Goal: Transaction & Acquisition: Purchase product/service

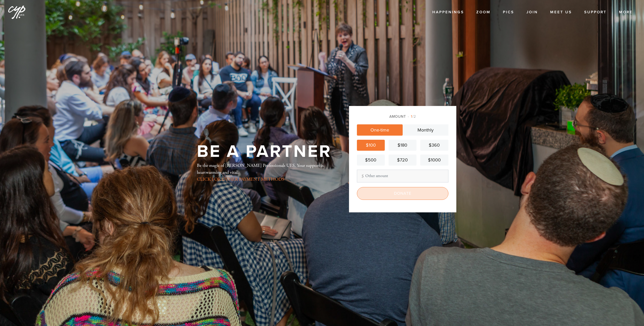
click at [402, 197] on input "Donate" at bounding box center [403, 193] width 92 height 13
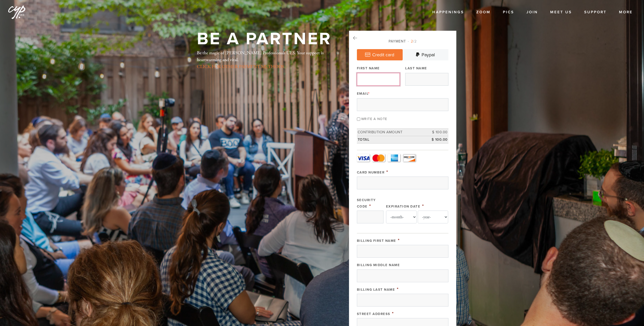
click at [378, 78] on input "First Name" at bounding box center [378, 79] width 43 height 13
type input "[PERSON_NAME]"
type input "Baruch"
type input "[EMAIL_ADDRESS][PERSON_NAME][PERSON_NAME][DOMAIN_NAME]"
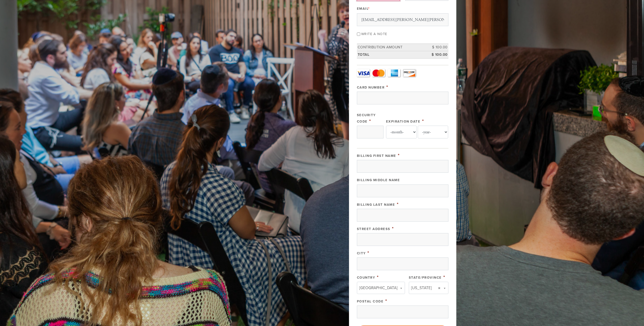
scroll to position [128, 0]
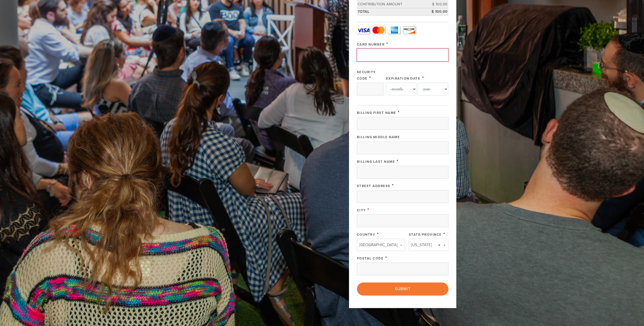
click at [405, 60] on input "Card Number" at bounding box center [403, 55] width 92 height 13
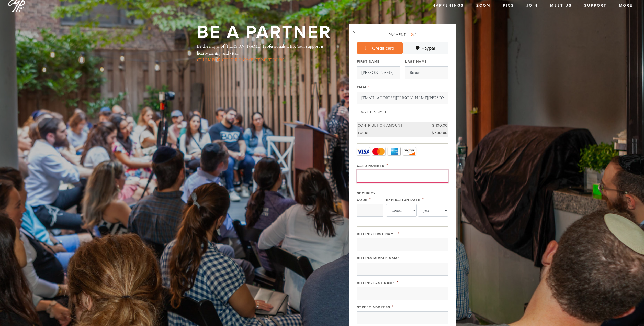
scroll to position [0, 0]
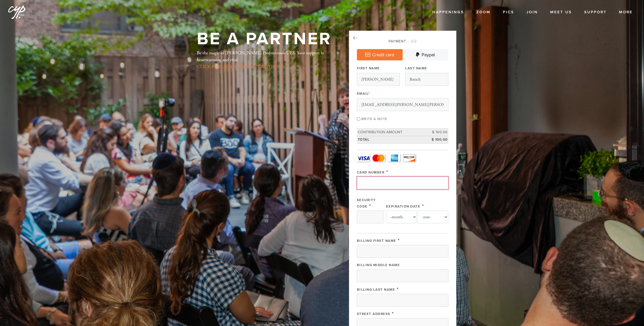
click at [394, 184] on input "Card Number" at bounding box center [403, 182] width 92 height 13
type input "41472024691014487"
click at [371, 215] on input "Security Code" at bounding box center [370, 216] width 27 height 13
type input "053"
drag, startPoint x: 403, startPoint y: 211, endPoint x: 401, endPoint y: 214, distance: 3.9
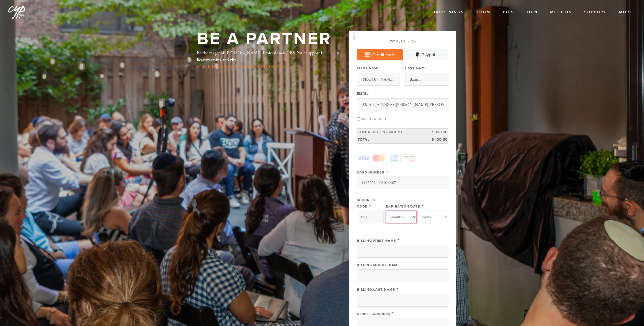
click at [403, 211] on select "-month- 01 02 03 04 05 06 07 08 09 10 11 12" at bounding box center [401, 216] width 31 height 13
select select "2"
click at [386, 210] on select "-month- 01 02 03 04 05 06 07 08 09 10 11 12" at bounding box center [401, 216] width 31 height 13
click at [428, 220] on select "-year- 2025 2026 2027 2028 2029 2030 2031 2032 2033 2034 2035" at bounding box center [433, 216] width 31 height 13
select select "2029"
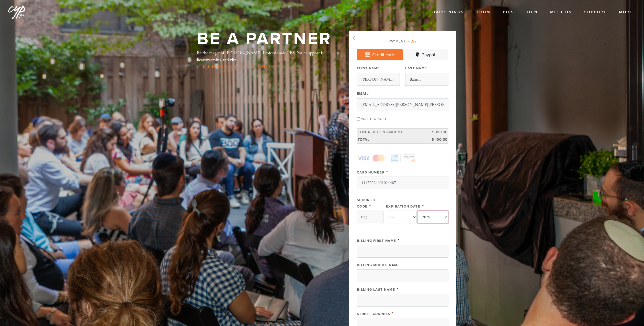
click at [418, 210] on select "-year- 2025 2026 2027 2028 2029 2030 2031 2032 2033 2034 2035" at bounding box center [433, 216] width 31 height 13
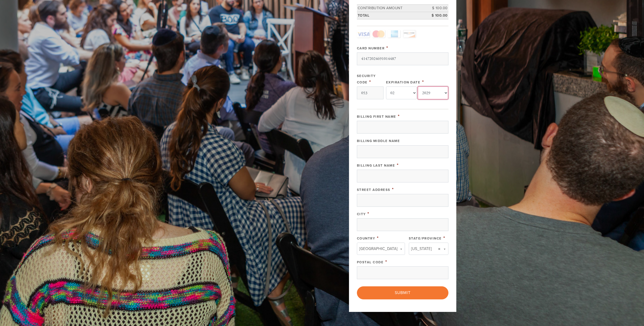
scroll to position [153, 0]
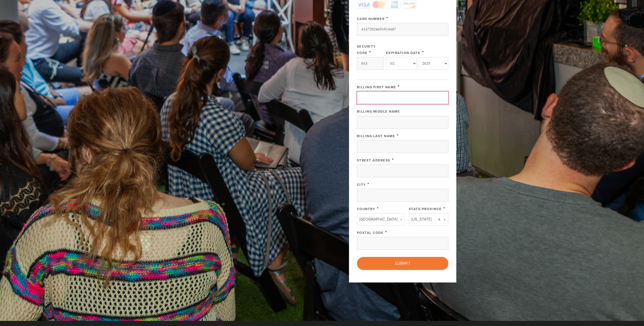
drag, startPoint x: 367, startPoint y: 101, endPoint x: 367, endPoint y: 105, distance: 3.3
click at [367, 102] on input "Billing First Name" at bounding box center [403, 97] width 92 height 13
type input "[PERSON_NAME]"
type input "Baruch"
type input "241 East 86th Street"
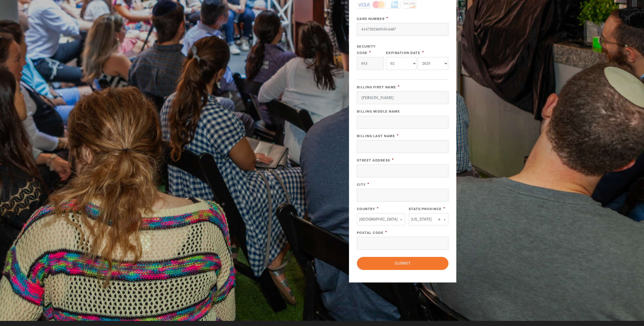
type input "[US_STATE]"
type input "10028"
type input "[US_STATE]"
type input "[GEOGRAPHIC_DATA]"
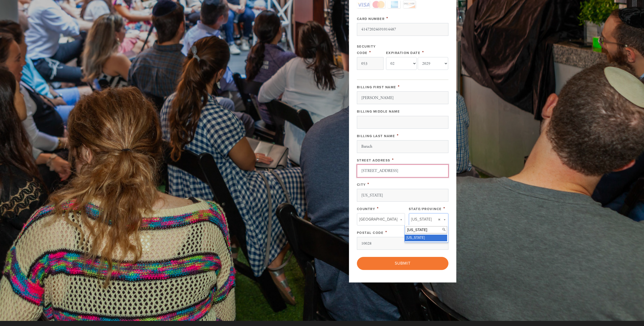
click at [410, 175] on input "241 East 86th Street" at bounding box center [403, 170] width 92 height 13
type input "[STREET_ADDRESS] f3"
click at [498, 121] on header "Happenings Events Classes Shabbat Torah Academy High Holidays Sukkot Israel Tri…" at bounding box center [322, 84] width 644 height 474
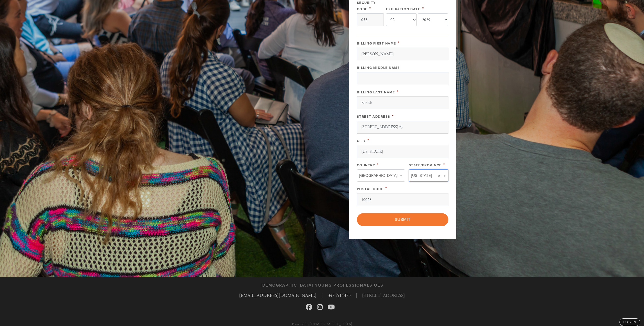
scroll to position [203, 0]
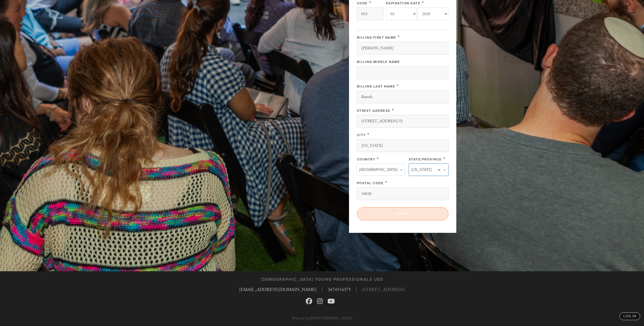
click at [402, 213] on input "Submit" at bounding box center [403, 213] width 92 height 13
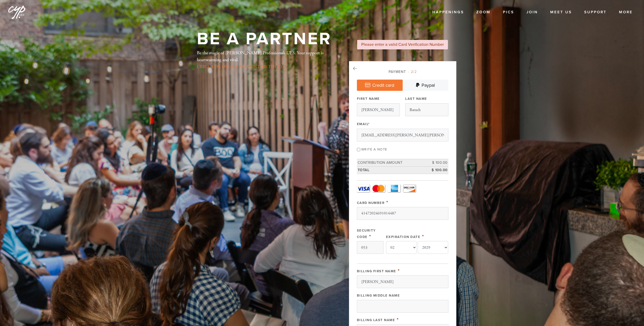
select select "2"
select select "2029"
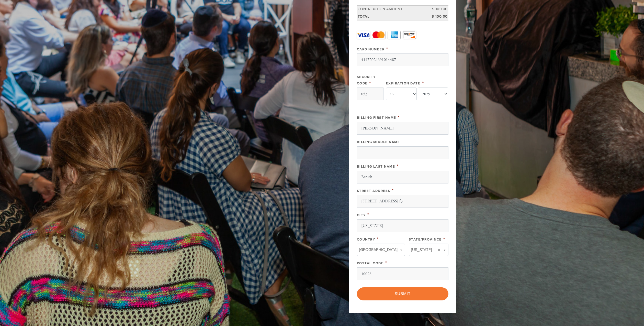
click at [377, 95] on input "053" at bounding box center [370, 93] width 27 height 13
type input "053"
click at [382, 293] on input "Submit" at bounding box center [403, 293] width 92 height 13
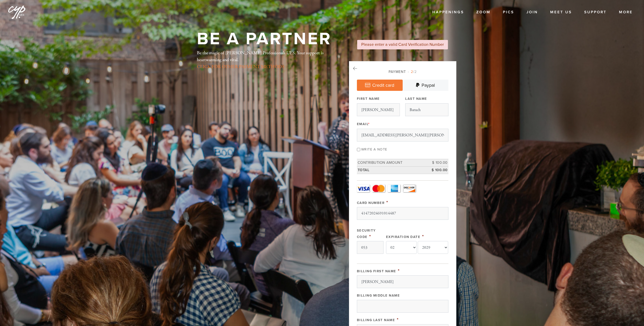
select select "2"
select select "2029"
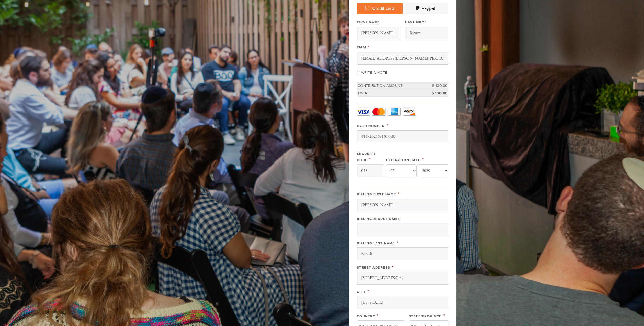
click at [323, 172] on div "Be a Partner Be the magic of [PERSON_NAME] Young Professionals UES. Your suppor…" at bounding box center [322, 175] width 276 height 443
type input "053"
click input "< Previous Page" at bounding box center [0, 0] width 0 height 0
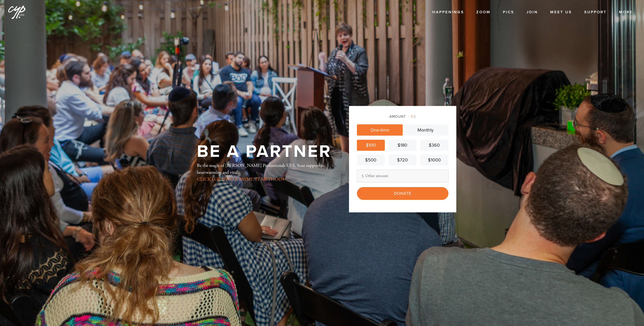
scroll to position [55, 0]
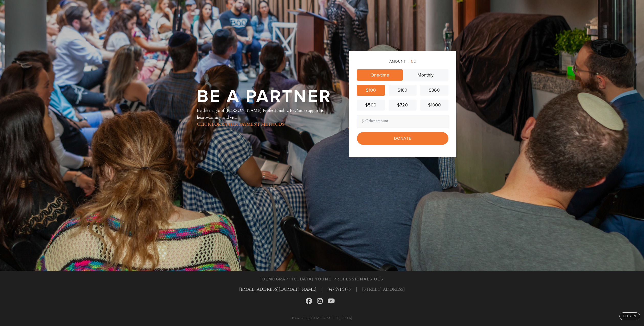
click at [388, 135] on input "Donate" at bounding box center [403, 138] width 92 height 13
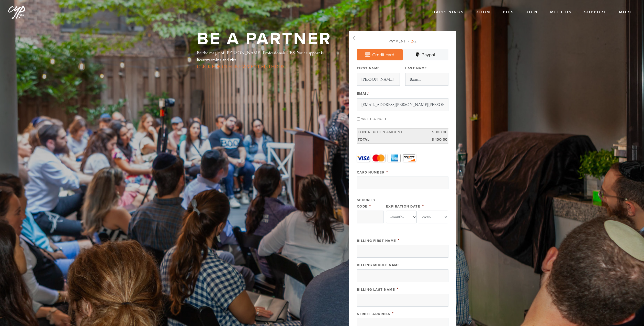
click at [420, 56] on link "Paypal" at bounding box center [426, 54] width 46 height 11
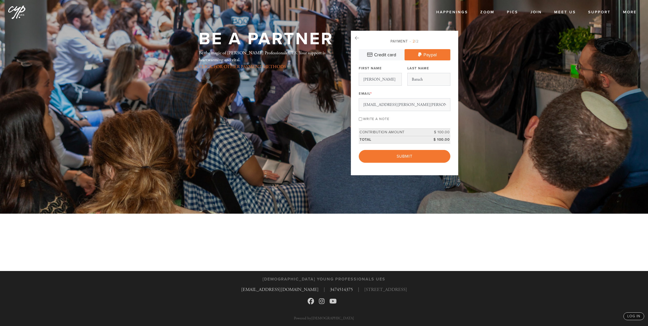
click at [390, 54] on link "Credit card" at bounding box center [382, 54] width 46 height 11
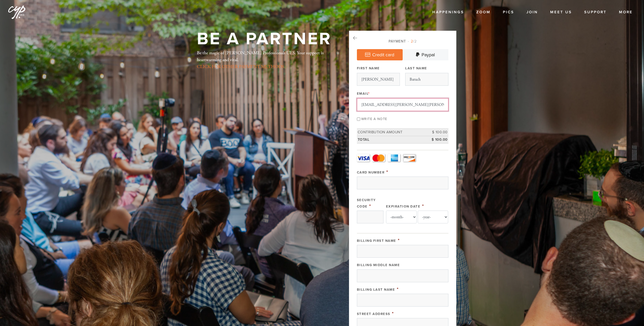
drag, startPoint x: 370, startPoint y: 104, endPoint x: 385, endPoint y: 109, distance: 16.4
click at [370, 104] on input "danie.aaron.baruch@gmail.com" at bounding box center [403, 104] width 92 height 13
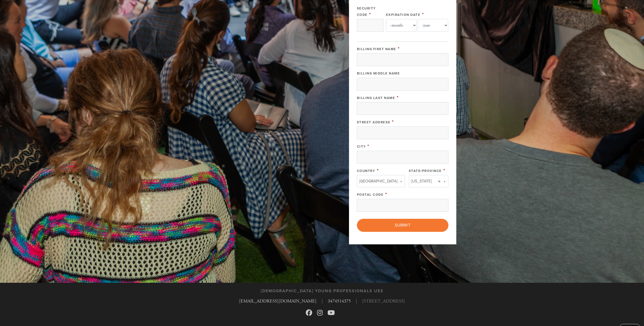
scroll to position [203, 0]
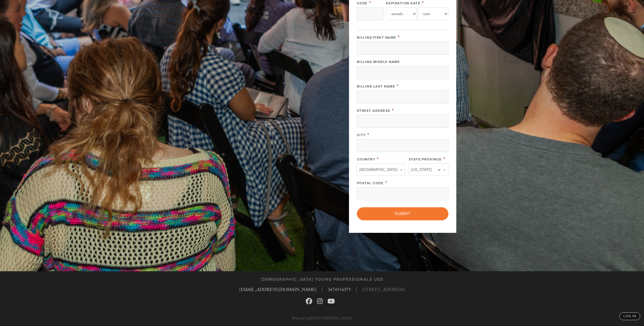
type input "daniel.aaron.baruch@gmail.com"
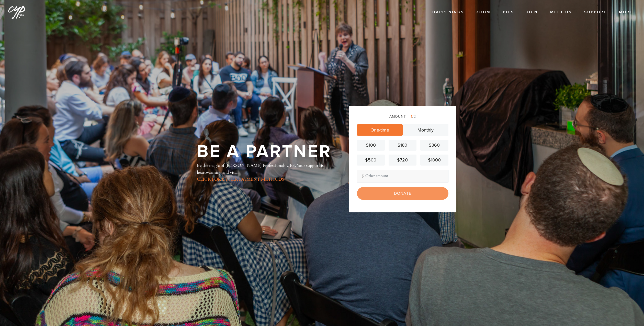
click at [400, 146] on div "$180" at bounding box center [403, 145] width 24 height 7
click at [430, 192] on input "Donate" at bounding box center [403, 193] width 92 height 13
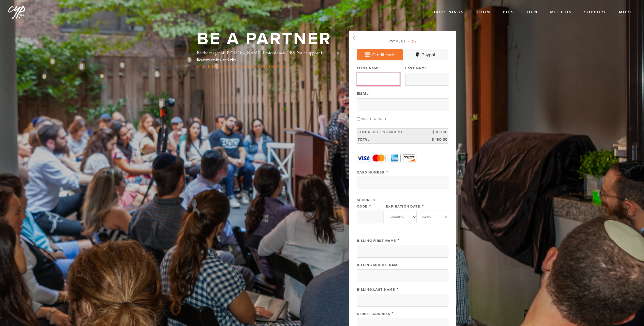
click at [377, 79] on input "First Name" at bounding box center [378, 79] width 43 height 13
type input "[PERSON_NAME]"
type input "Baruch"
type input "[EMAIL_ADDRESS][PERSON_NAME][PERSON_NAME][DOMAIN_NAME]"
type input "41472024691014487"
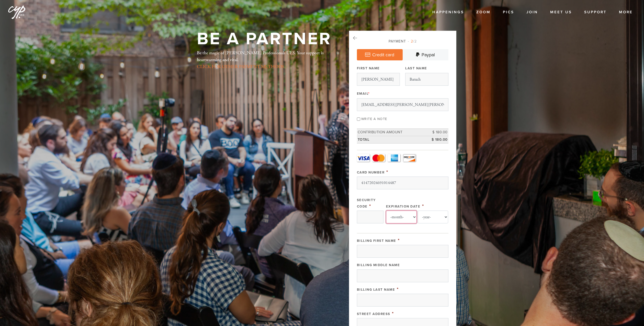
select select "2"
select select "2029"
type input "[PERSON_NAME]"
type input "Baruch"
type input "[STREET_ADDRESS] f3"
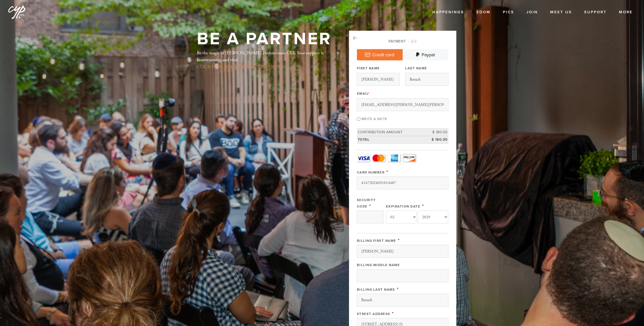
type input "[US_STATE]"
type input "10028"
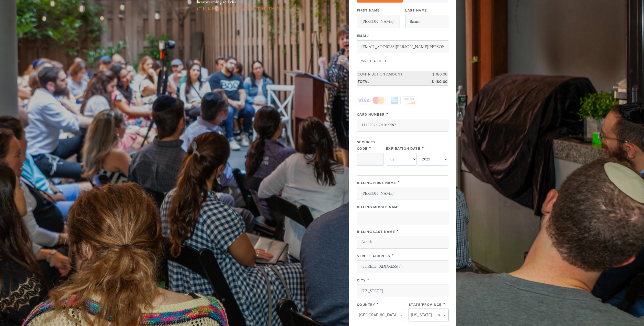
scroll to position [45, 0]
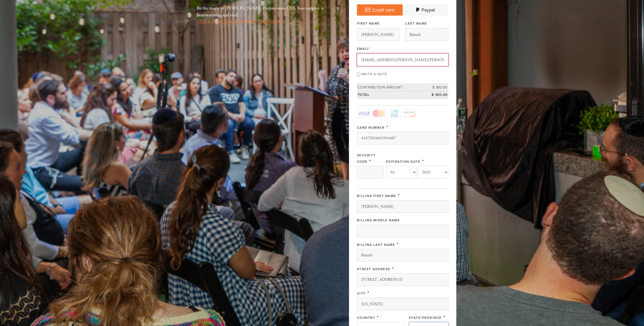
drag, startPoint x: 369, startPoint y: 60, endPoint x: 371, endPoint y: 62, distance: 2.9
click at [369, 60] on input "[EMAIL_ADDRESS][PERSON_NAME][PERSON_NAME][DOMAIN_NAME]" at bounding box center [403, 59] width 92 height 13
type input "[PERSON_NAME][EMAIL_ADDRESS][PERSON_NAME][PERSON_NAME][DOMAIN_NAME]"
click at [372, 176] on input "Security Code" at bounding box center [370, 172] width 27 height 13
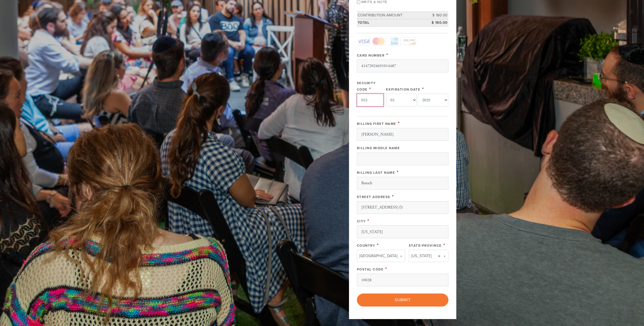
scroll to position [147, 0]
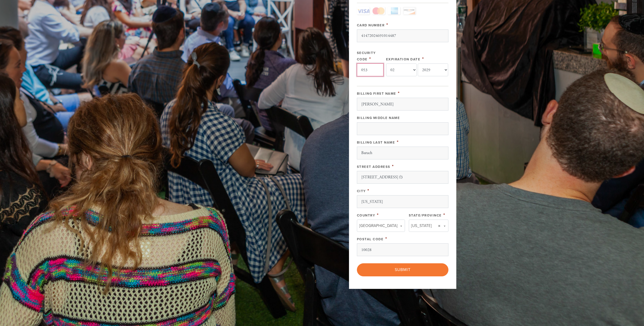
type input "053"
click at [405, 275] on input "Submit" at bounding box center [403, 269] width 92 height 13
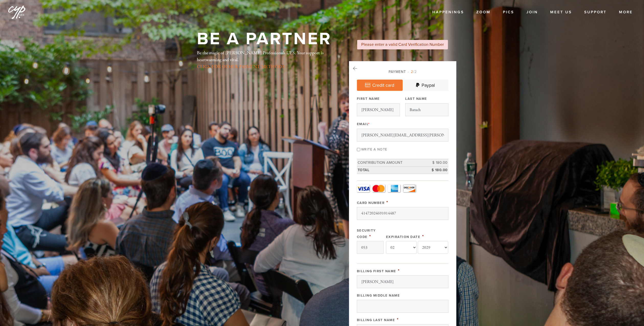
select select "2"
select select "2029"
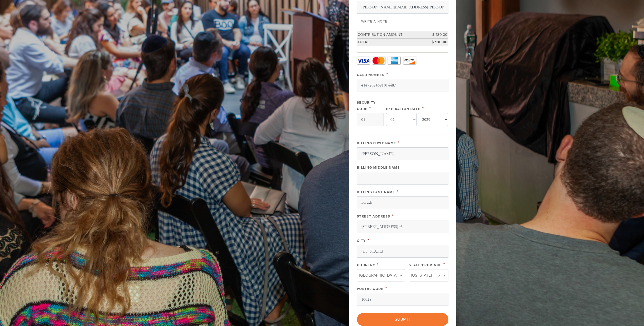
type input "0"
type input "053"
click at [397, 117] on select "-month- 01 02 03 04 05 06 07 08 09 10 11 12" at bounding box center [401, 119] width 31 height 13
click at [386, 113] on select "-month- 01 02 03 04 05 06 07 08 09 10 11 12" at bounding box center [401, 119] width 31 height 13
drag, startPoint x: 396, startPoint y: 70, endPoint x: 409, endPoint y: 81, distance: 17.2
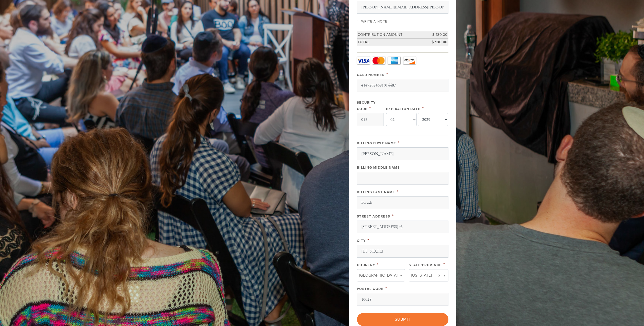
click at [398, 71] on div "Card Type - select - Visa MasterCard Amex Discover Visa MasterCard Amex Discove…" at bounding box center [403, 93] width 92 height 74
click at [409, 81] on input "41472024691014487" at bounding box center [403, 85] width 92 height 13
drag, startPoint x: 410, startPoint y: 83, endPoint x: 293, endPoint y: 85, distance: 116.6
click at [297, 83] on div "Be a Partner Be the magic of Chabad Young Professionals UES. Your support is he…" at bounding box center [322, 124] width 276 height 443
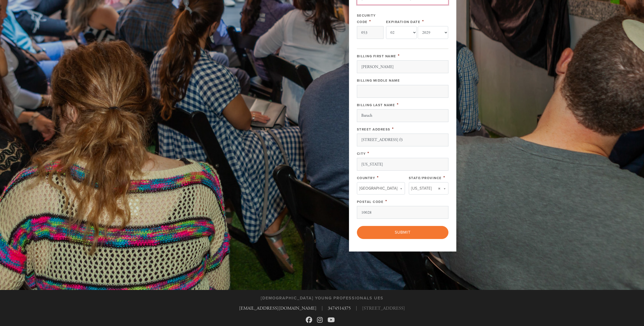
scroll to position [230, 0]
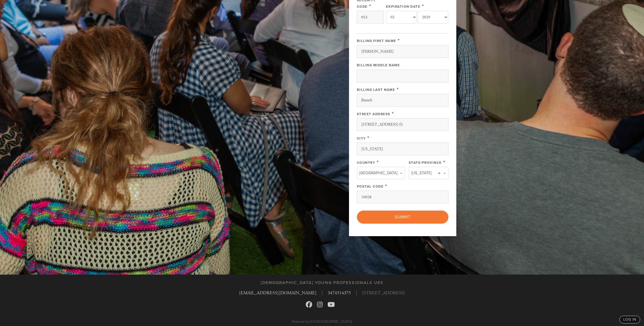
type input "4147202469101487"
drag, startPoint x: 419, startPoint y: 129, endPoint x: 402, endPoint y: 124, distance: 17.7
click at [402, 124] on input "[STREET_ADDRESS] f3" at bounding box center [403, 124] width 92 height 13
type input "241 East 86th Street apt 3f"
drag, startPoint x: 387, startPoint y: 227, endPoint x: 389, endPoint y: 225, distance: 3.1
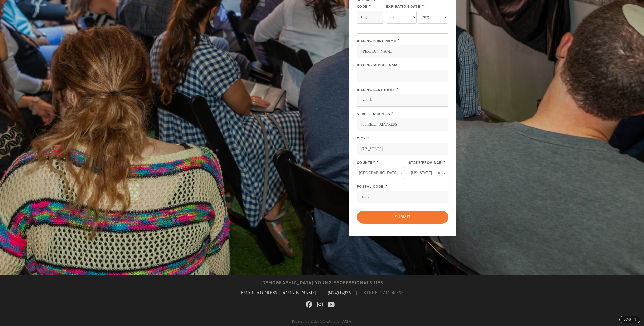
click at [387, 228] on div "Payment 2 /2 Credit card Paypal Payment Processor Pay Later Credit Cards PayPal…" at bounding box center [402, 33] width 107 height 405
click at [393, 221] on input "Submit" at bounding box center [403, 216] width 92 height 13
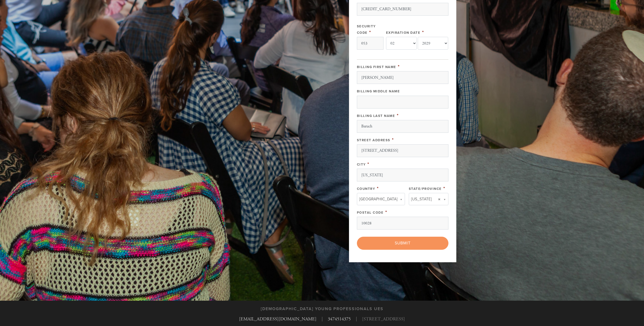
scroll to position [205, 0]
